Goal: Information Seeking & Learning: Learn about a topic

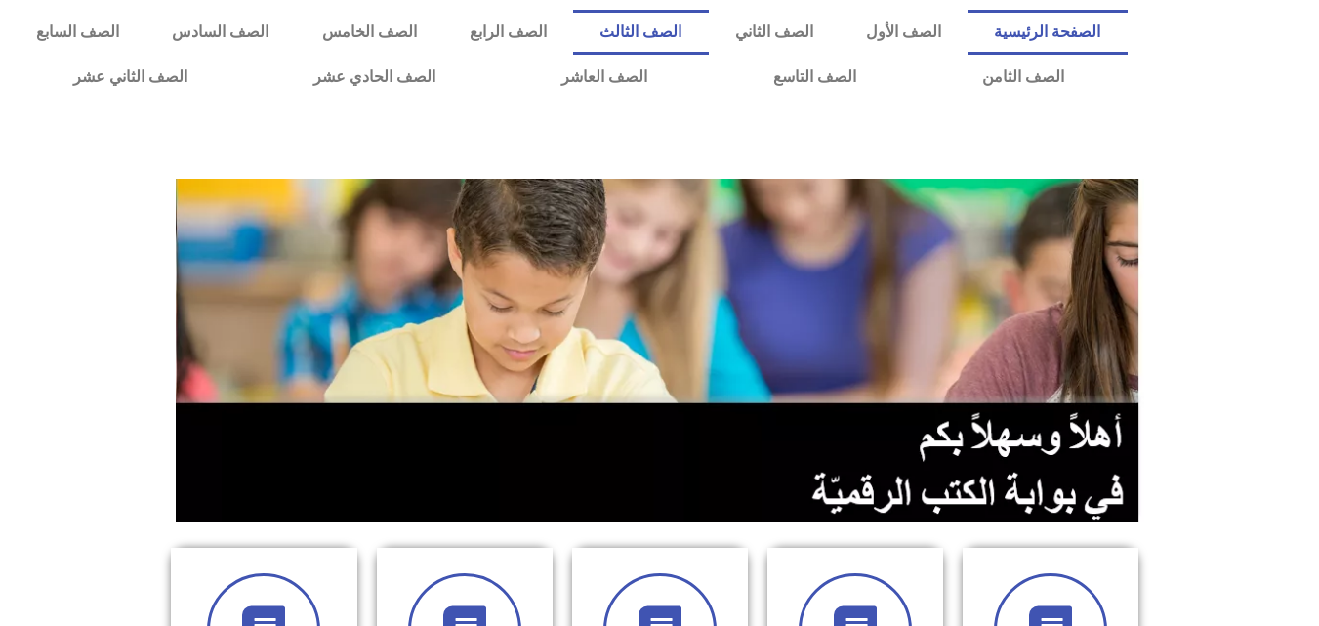
click at [708, 25] on link "الصف الثالث" at bounding box center [640, 32] width 135 height 45
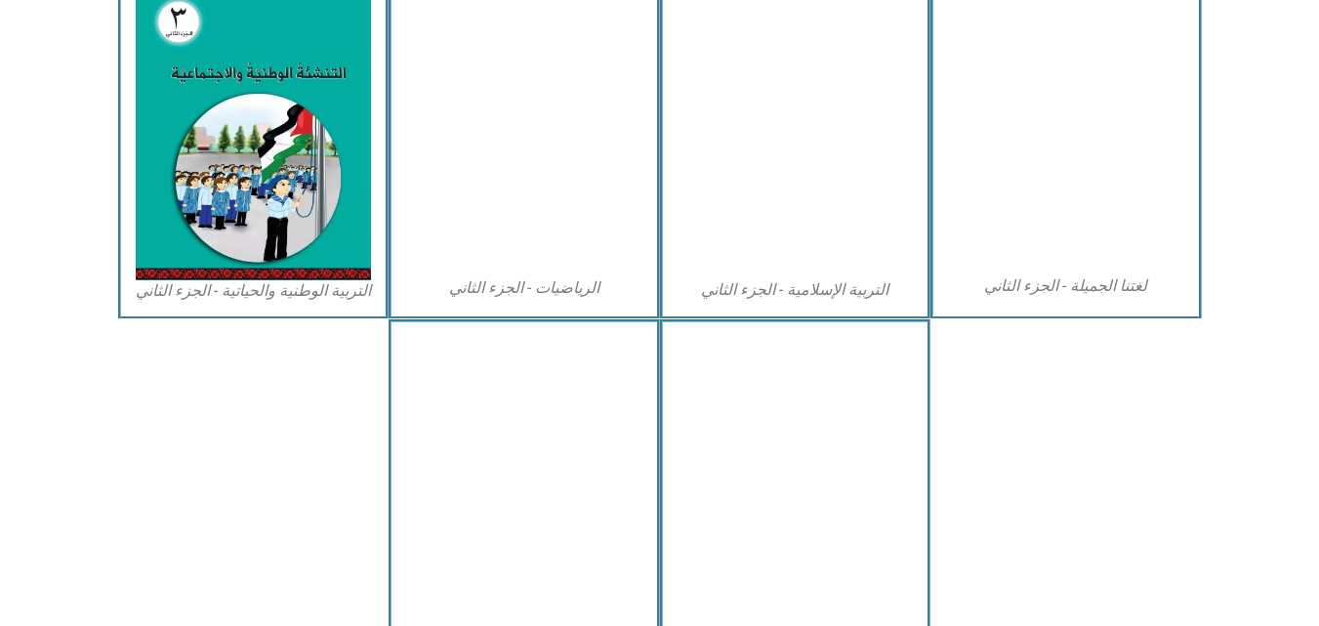
scroll to position [1041, 0]
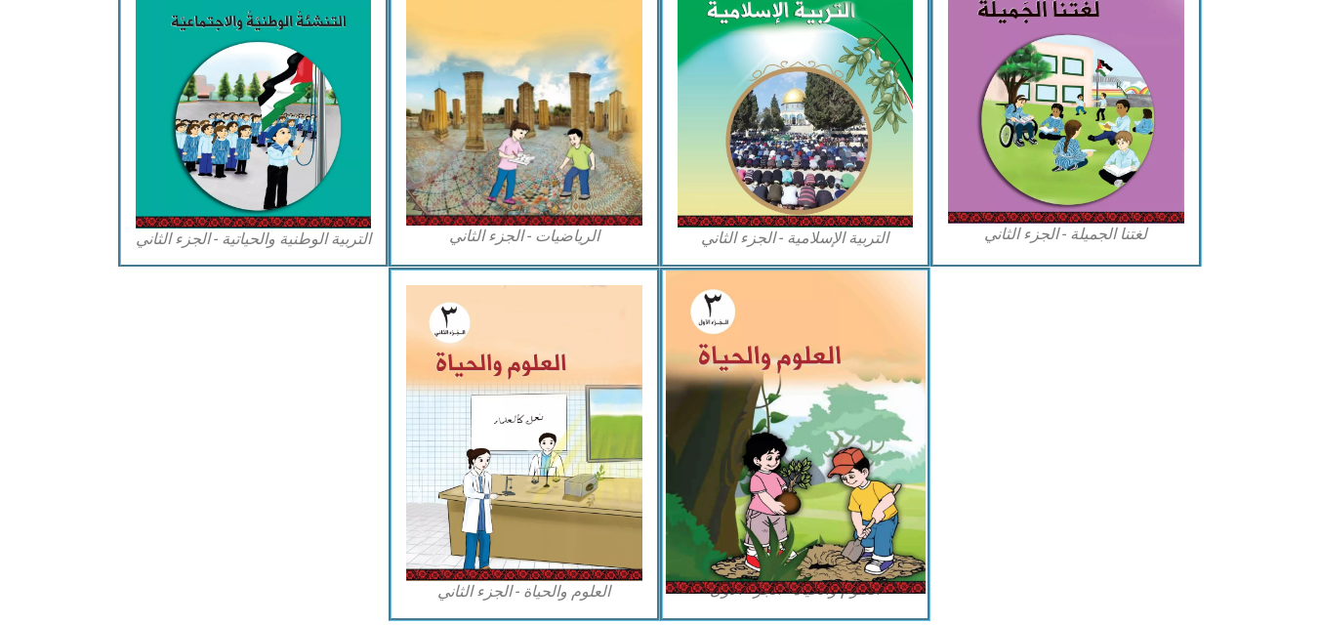
click at [816, 501] on img at bounding box center [795, 431] width 260 height 323
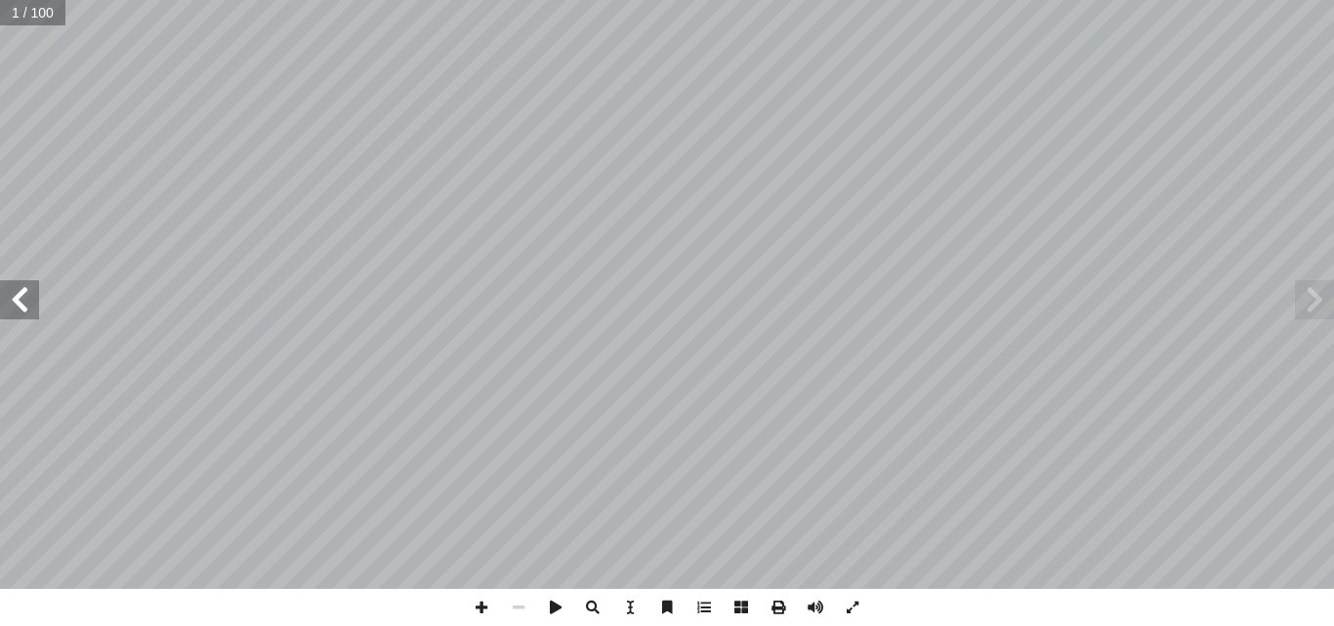
click at [24, 301] on span at bounding box center [19, 299] width 39 height 39
click at [24, 302] on span at bounding box center [19, 299] width 39 height 39
click at [25, 310] on span at bounding box center [19, 299] width 39 height 39
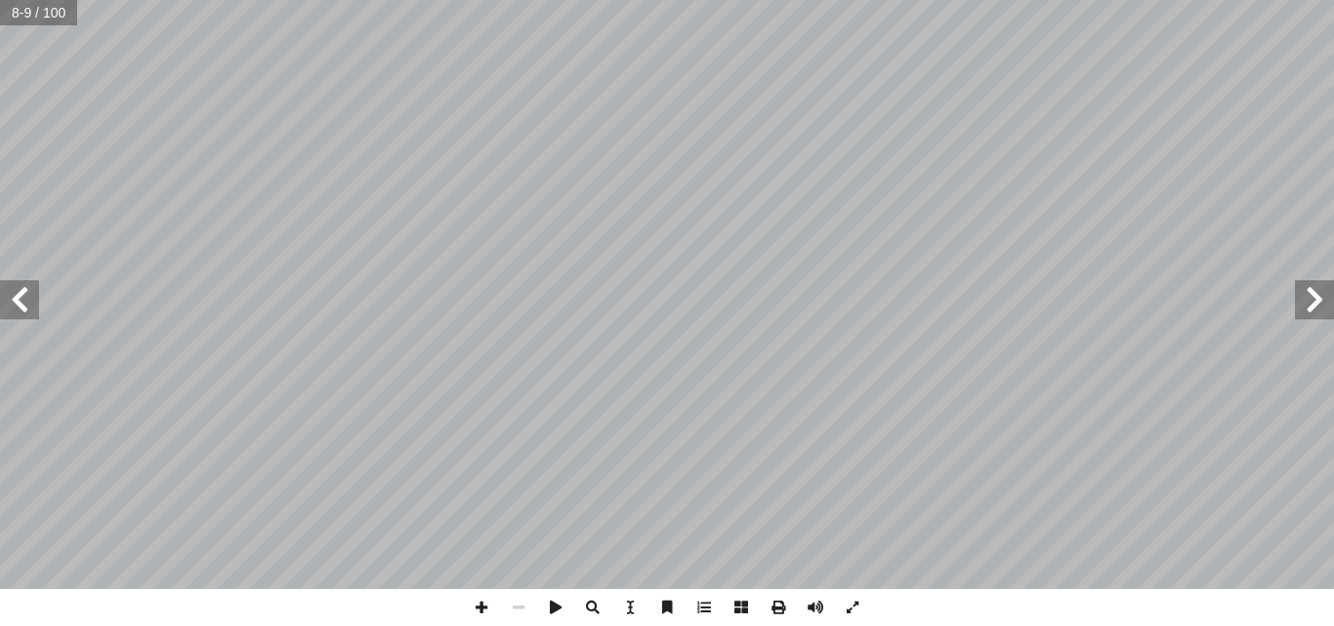
click at [25, 310] on span at bounding box center [19, 299] width 39 height 39
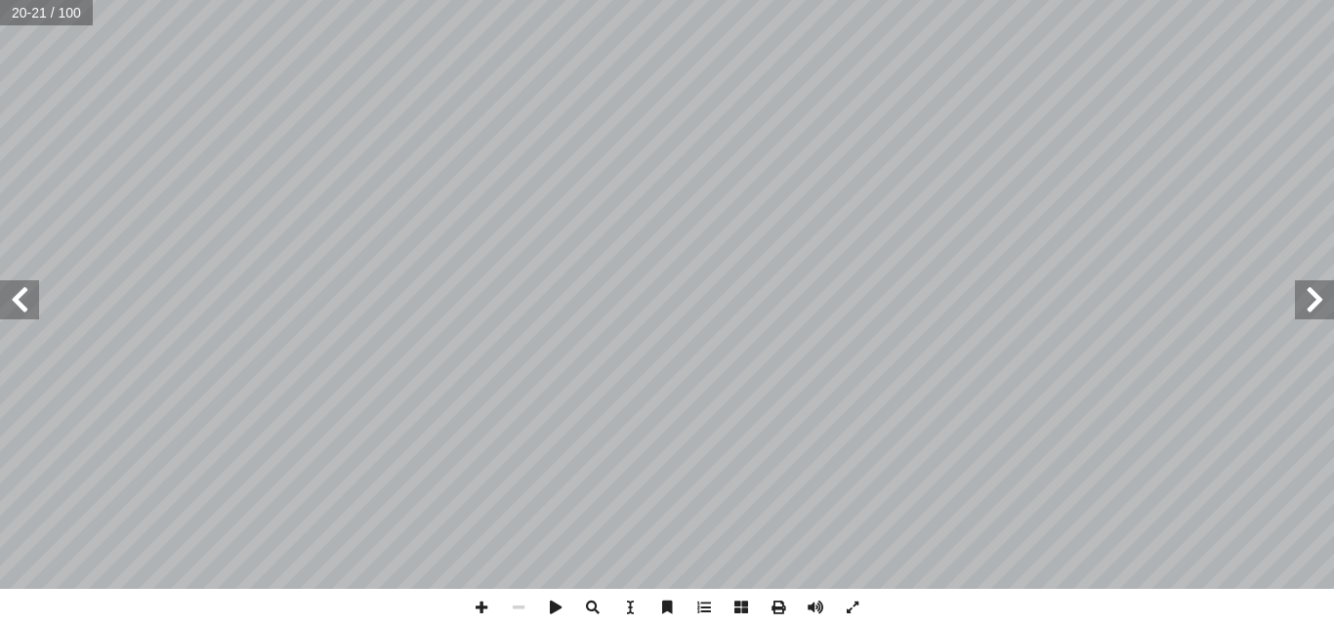
click at [26, 307] on span at bounding box center [19, 299] width 39 height 39
click at [472, 618] on div "١ 6 ووظائفها ُ مرة َّ الث لى سوق الخضار. إ ا فراد عائلتي أ ا حد أ ا ُ رافق أ ا …" at bounding box center [667, 313] width 1334 height 626
click at [479, 603] on span at bounding box center [481, 607] width 37 height 37
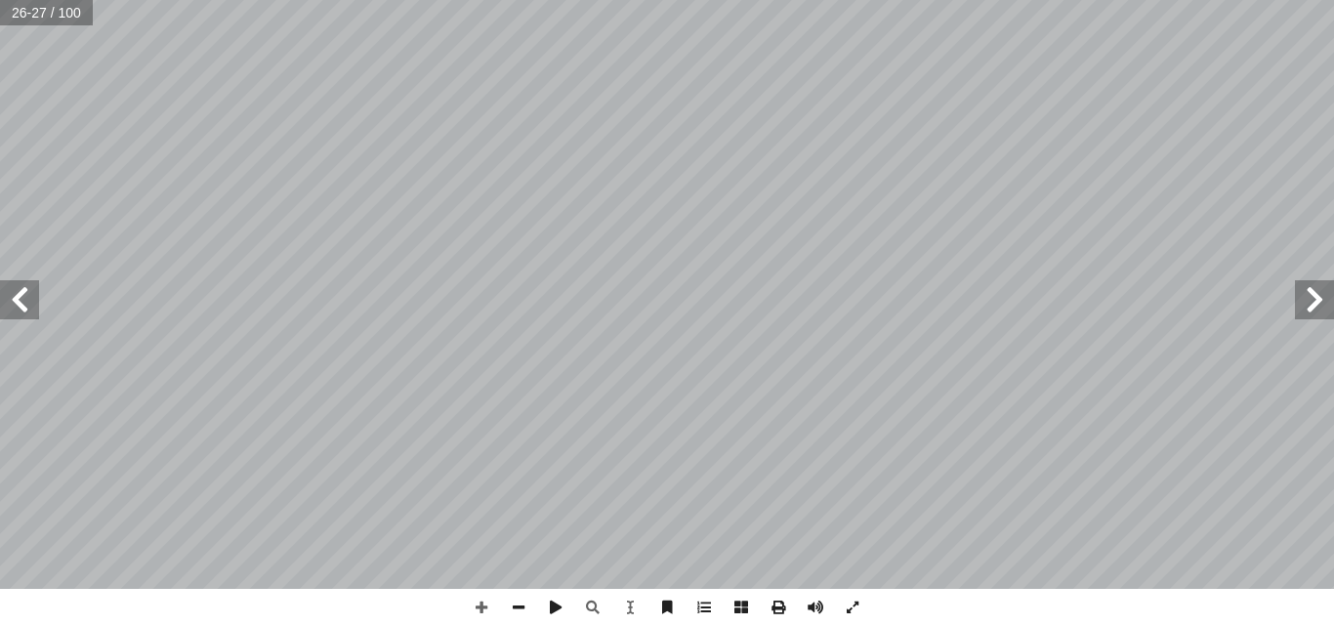
click at [19, 300] on span at bounding box center [19, 299] width 39 height 39
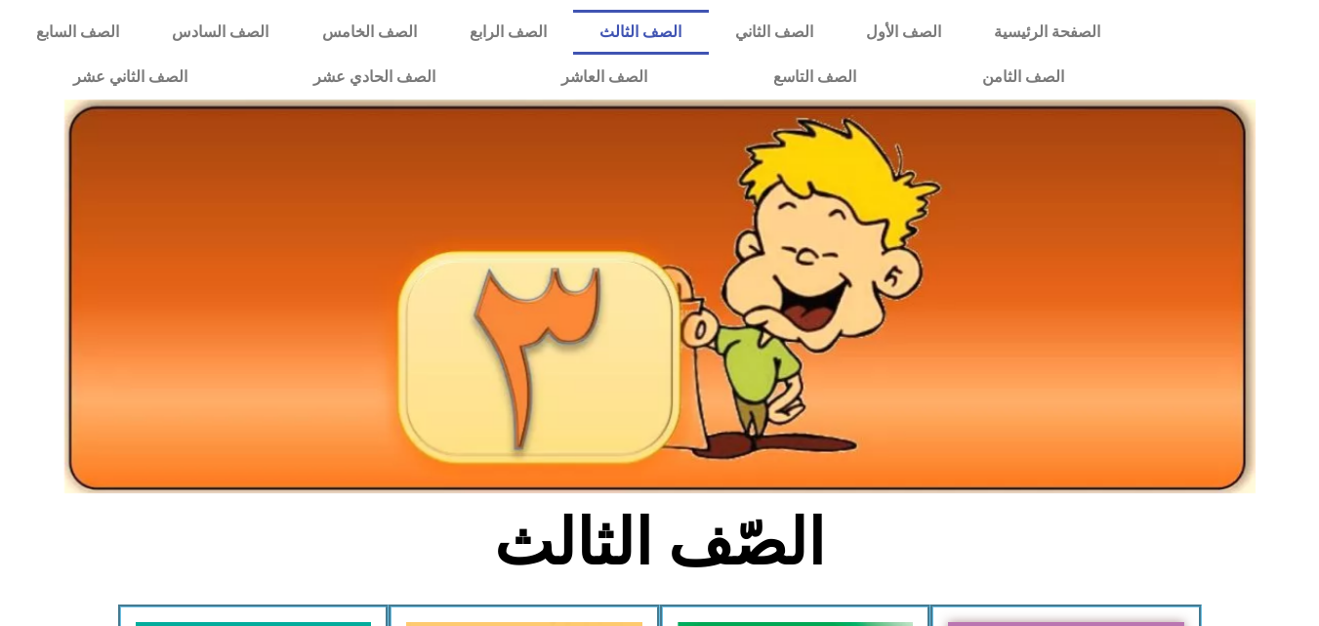
scroll to position [1041, 0]
